Goal: Task Accomplishment & Management: Use online tool/utility

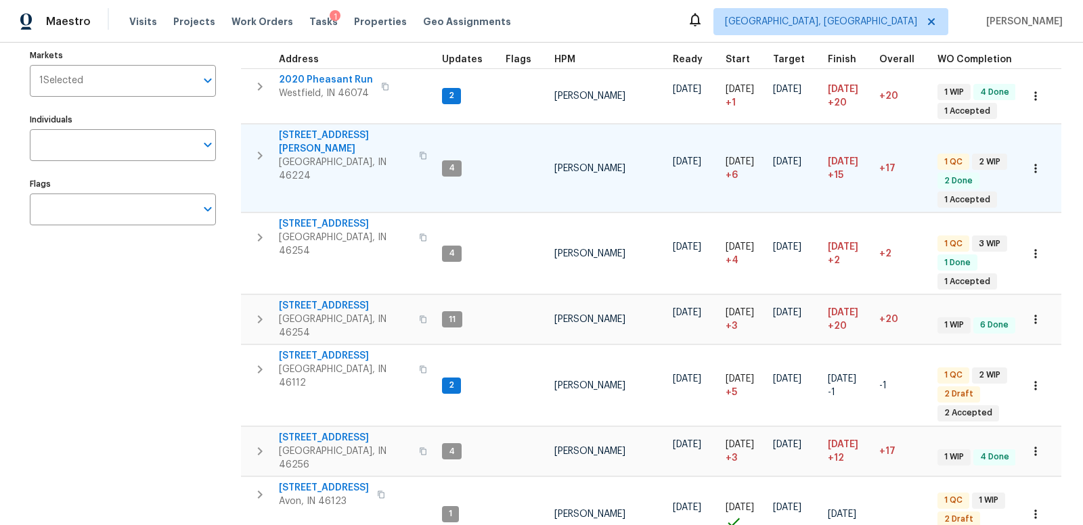
scroll to position [161, 0]
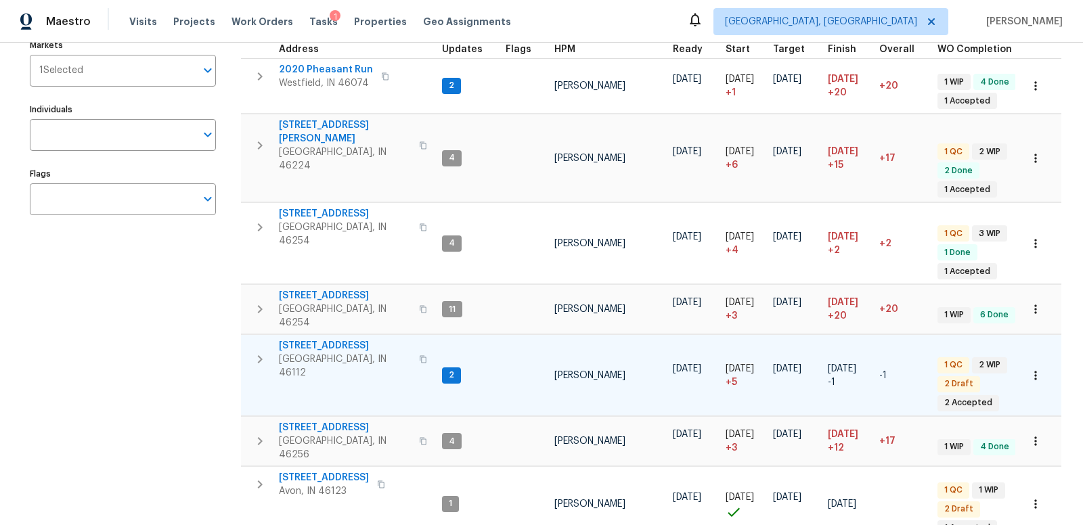
click at [262, 351] on icon "button" at bounding box center [260, 359] width 16 height 16
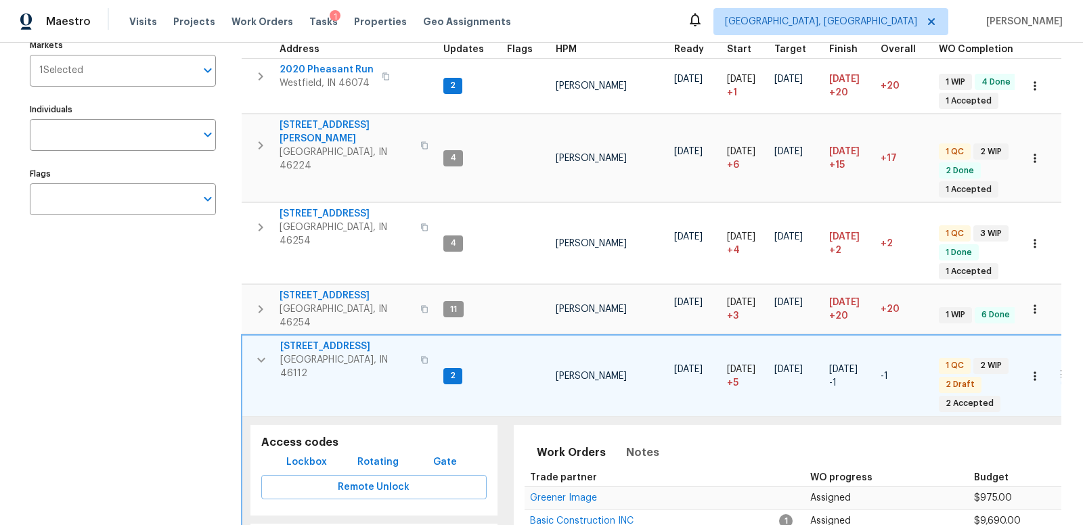
click at [320, 340] on span "527 S Grant St" at bounding box center [346, 347] width 132 height 14
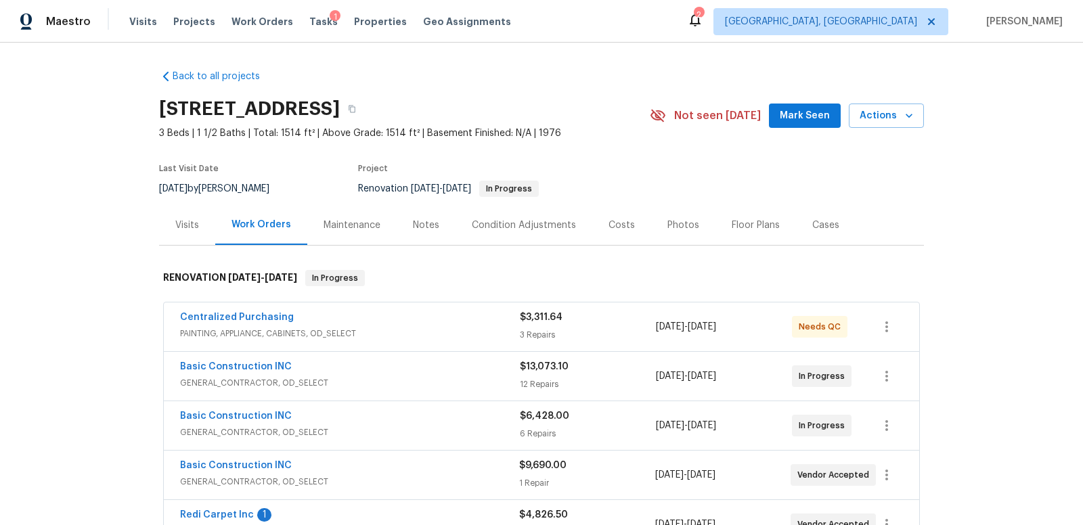
click at [536, 225] on div "Condition Adjustments" at bounding box center [524, 226] width 104 height 14
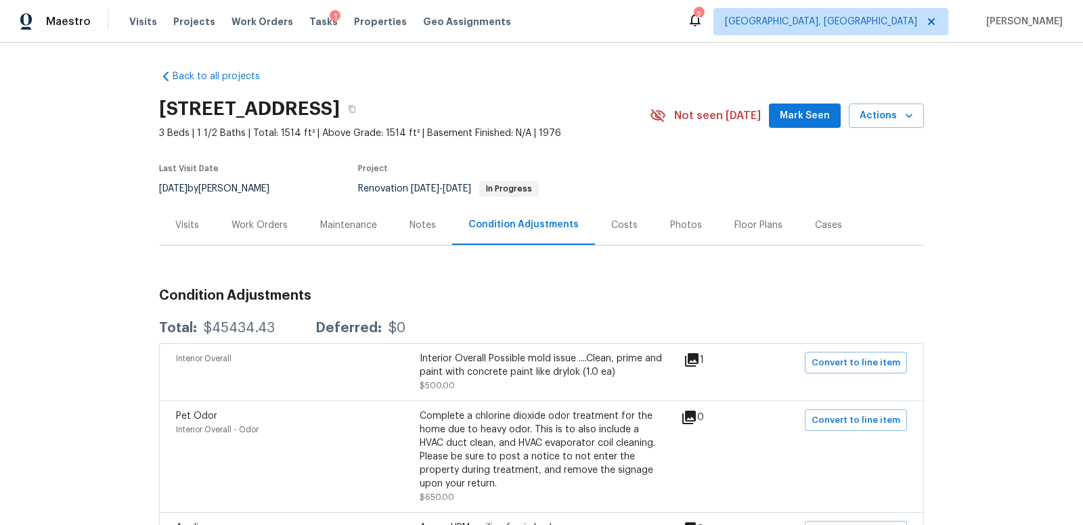
click at [619, 225] on div "Costs" at bounding box center [624, 226] width 26 height 14
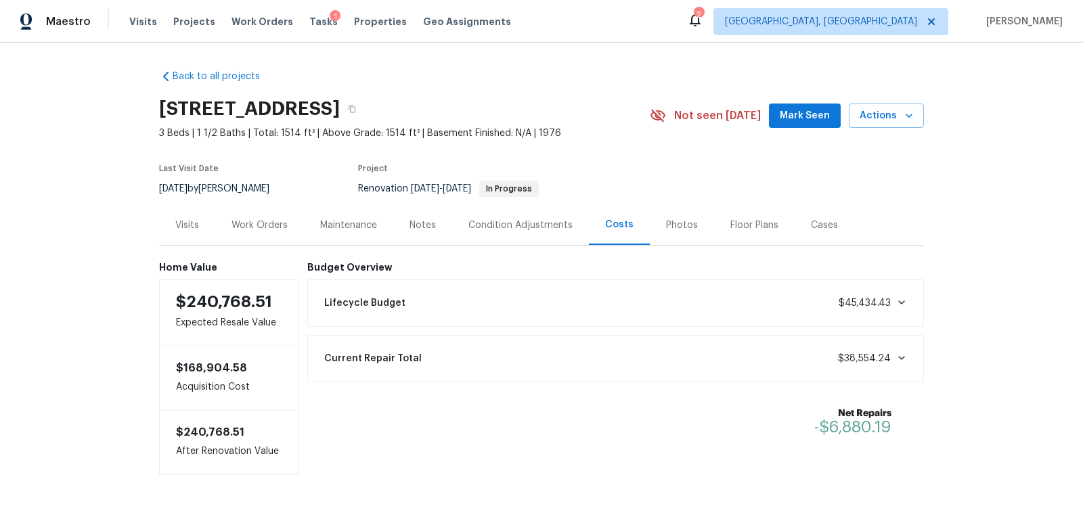
click at [275, 226] on div "Work Orders" at bounding box center [260, 226] width 56 height 14
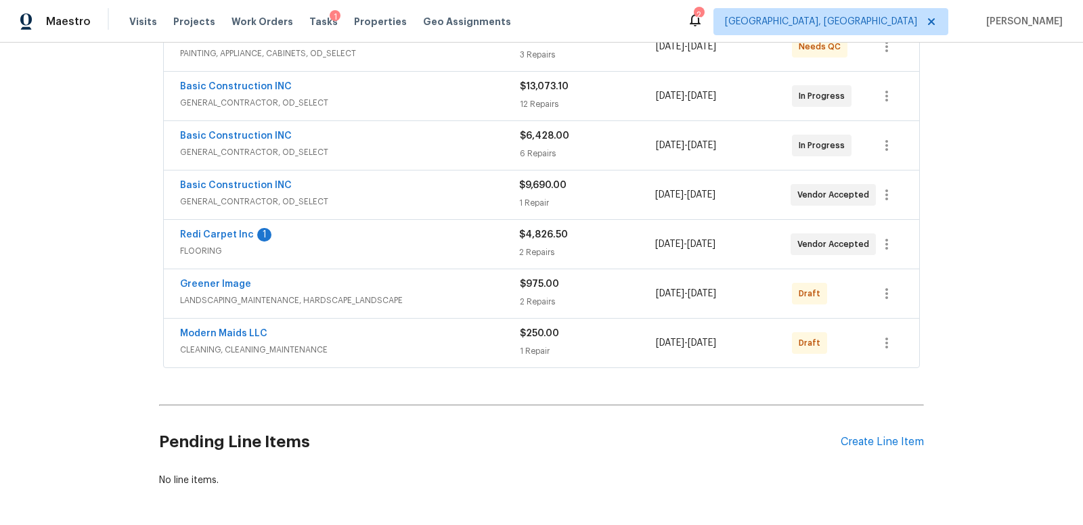
scroll to position [328, 0]
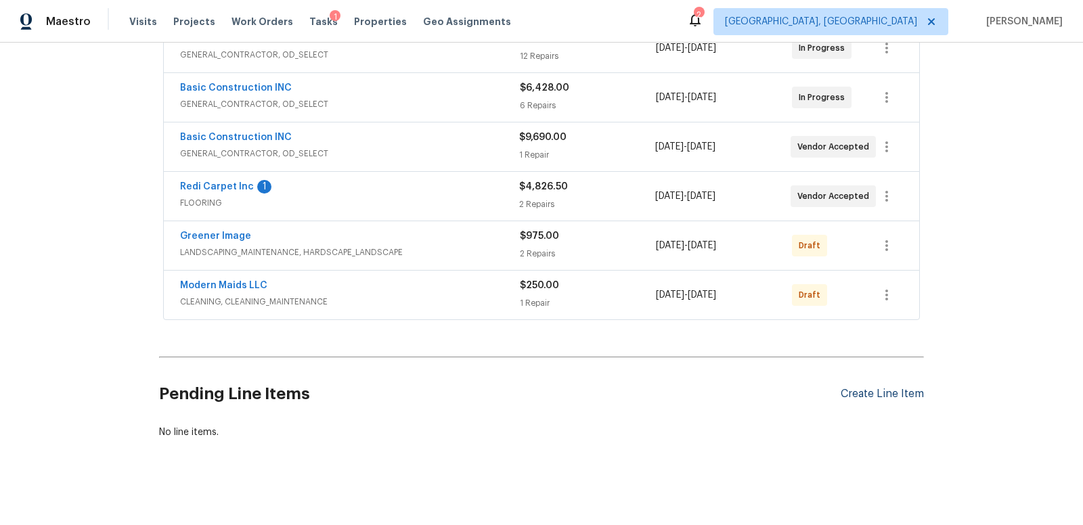
click at [858, 388] on div "Create Line Item" at bounding box center [882, 394] width 83 height 13
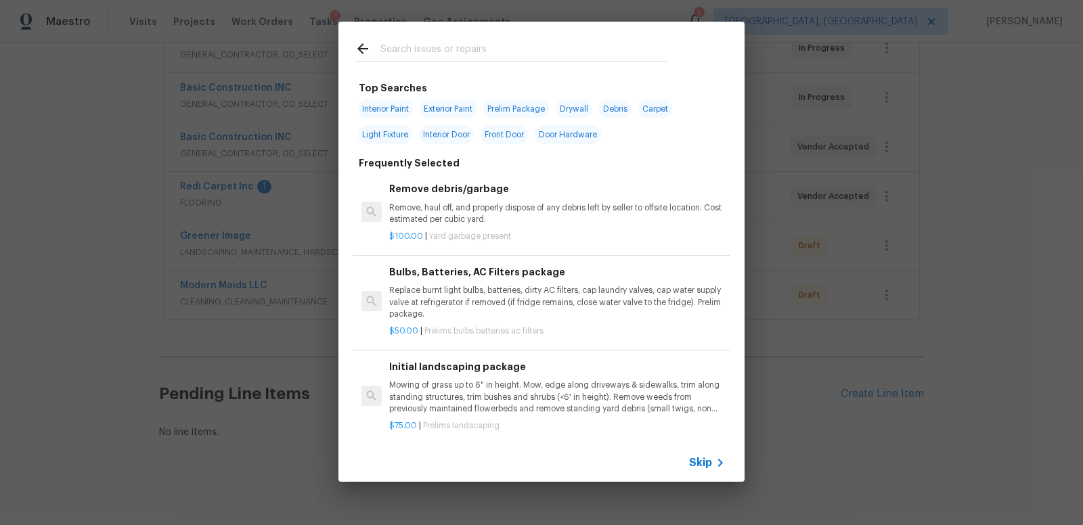
click at [406, 51] on input "text" at bounding box center [524, 51] width 287 height 20
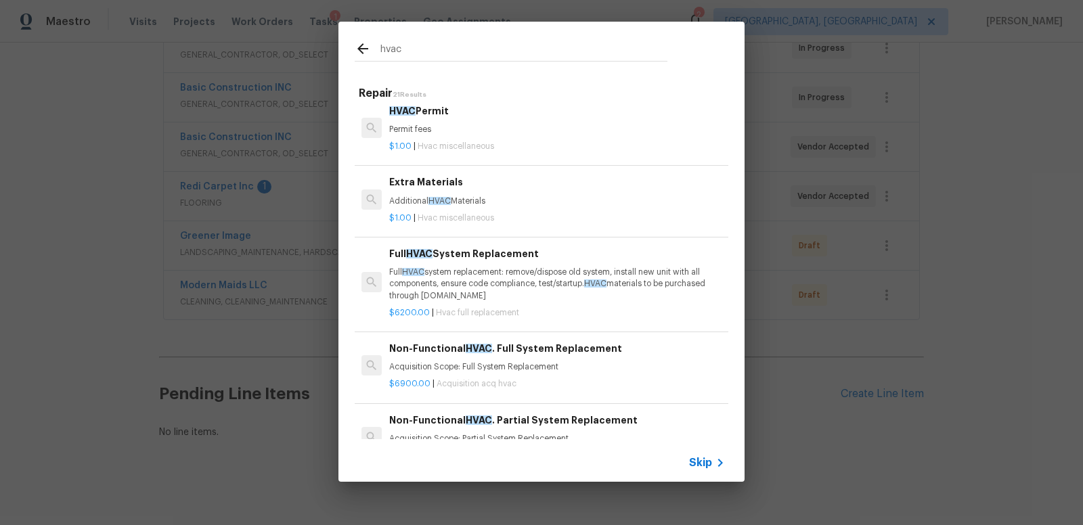
scroll to position [0, 0]
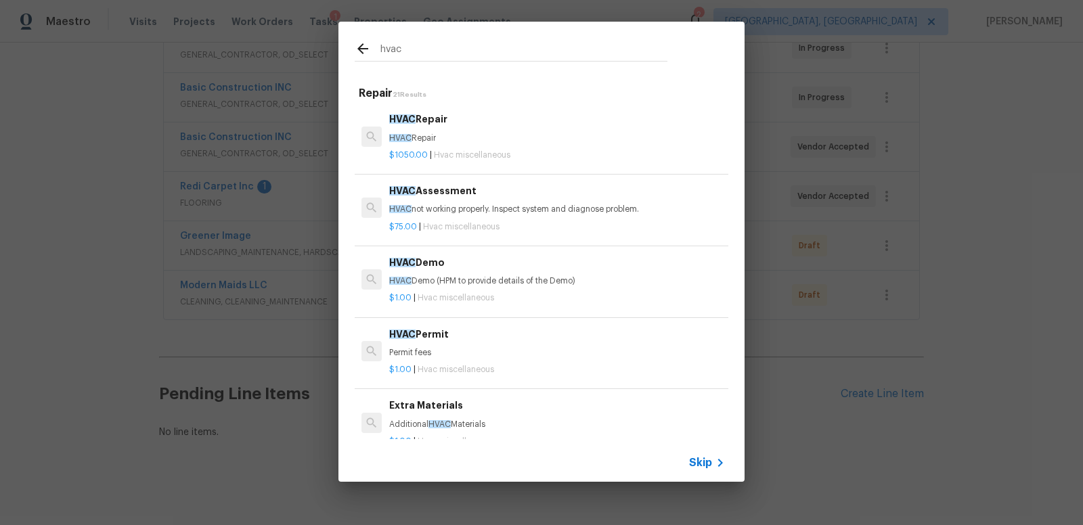
type input "hvac"
click at [842, 422] on div "hvac Defect 2 Results ACQ: HVAC Acquisition acq hvac HVAC Extras Hvac miscellan…" at bounding box center [541, 252] width 1083 height 504
